Goal: Information Seeking & Learning: Check status

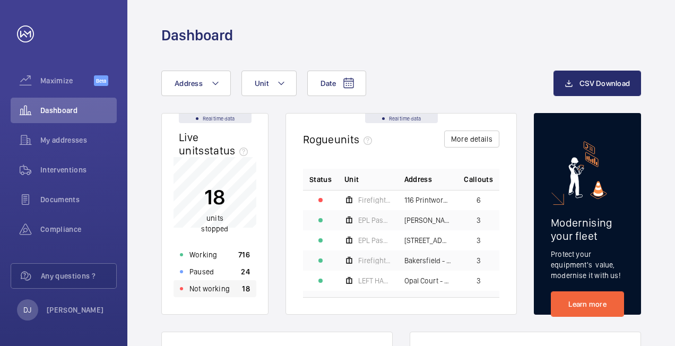
click at [235, 292] on div "Not working 18" at bounding box center [214, 288] width 83 height 17
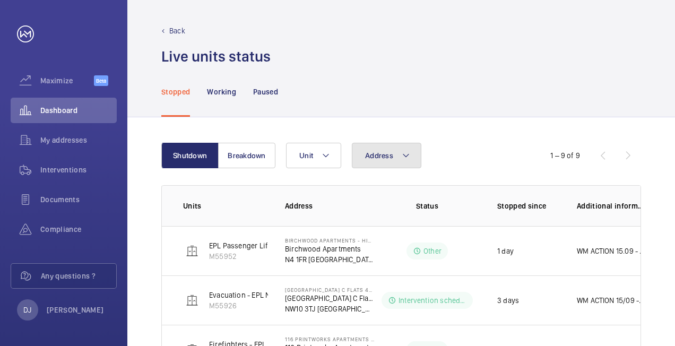
click at [409, 158] on button "Address" at bounding box center [386, 155] width 69 height 25
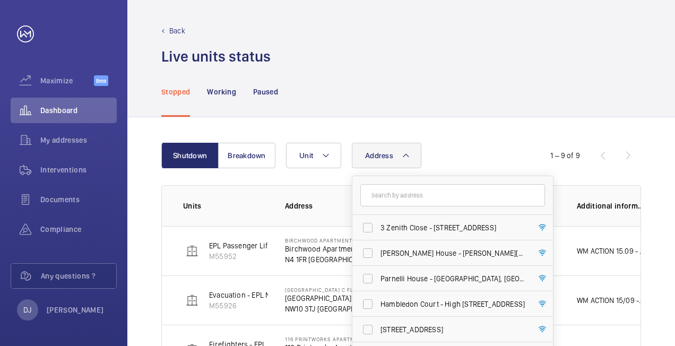
click at [390, 195] on input "text" at bounding box center [452, 195] width 185 height 22
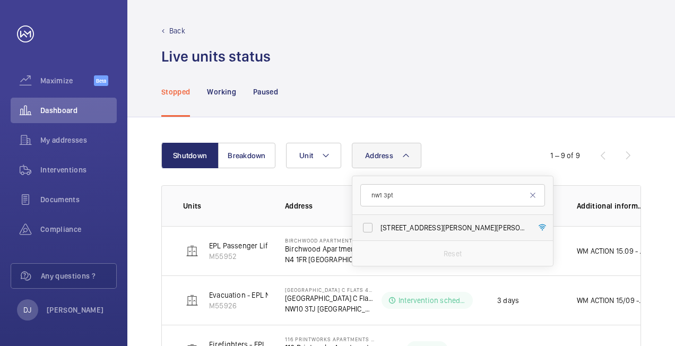
type input "nw1 3pt"
drag, startPoint x: 418, startPoint y: 232, endPoint x: 465, endPoint y: 159, distance: 87.1
click at [418, 231] on label "[STREET_ADDRESS][PERSON_NAME][PERSON_NAME]" at bounding box center [444, 227] width 185 height 25
click at [378, 231] on input "[STREET_ADDRESS][PERSON_NAME][PERSON_NAME]" at bounding box center [367, 227] width 21 height 21
checkbox input "true"
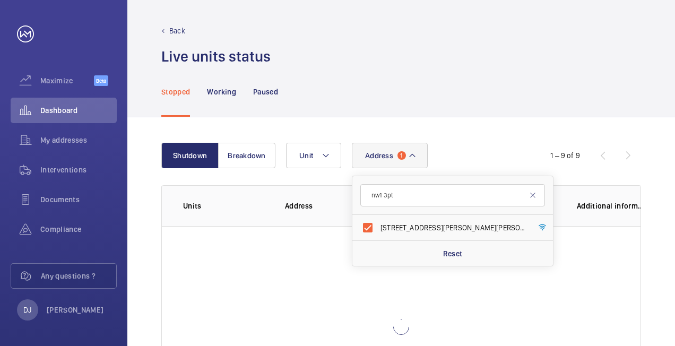
click at [477, 133] on div "Shutdown Breakdown Address [STREET_ADDRESS][PERSON_NAME][PERSON_NAME] Reset Uni…" at bounding box center [400, 285] width 547 height 336
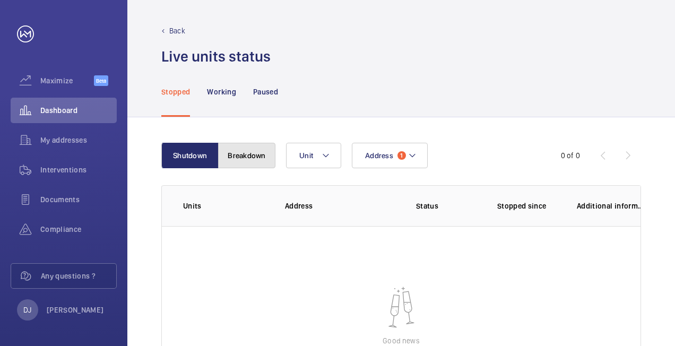
click at [247, 158] on button "Breakdown" at bounding box center [246, 155] width 57 height 25
